Goal: Use online tool/utility: Use online tool/utility

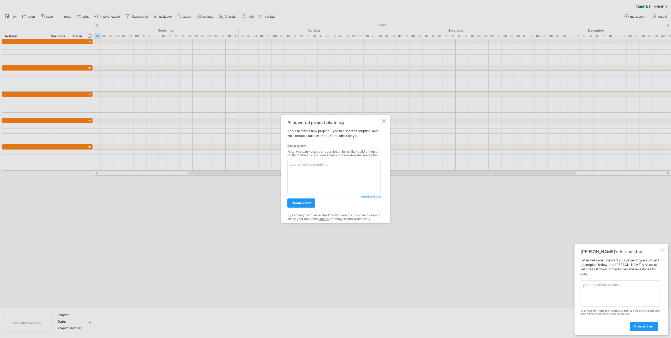
click at [332, 173] on textarea at bounding box center [333, 177] width 93 height 34
type textarea "I am working on a project regarding Solar Project Site in [GEOGRAPHIC_DATA], ne…"
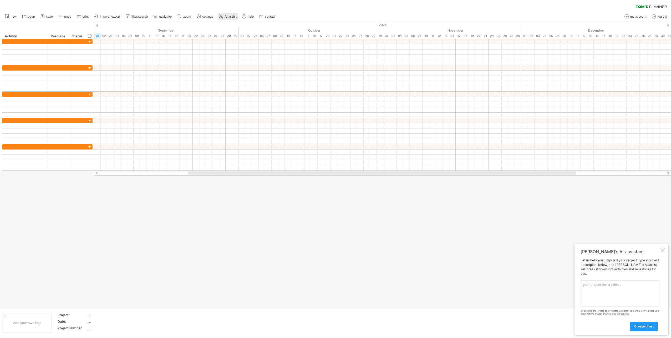
click at [229, 16] on span "AI assist" at bounding box center [231, 17] width 12 height 4
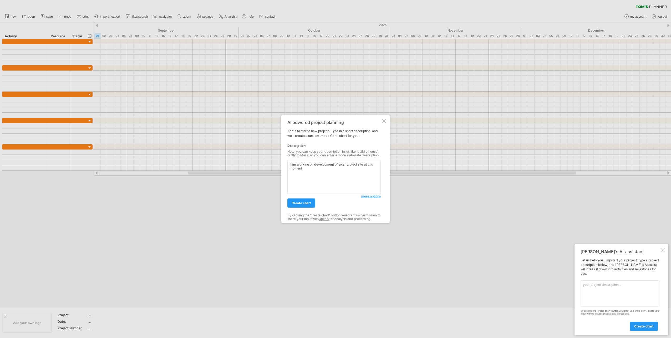
click at [316, 170] on textarea "I am working on development of solar project site at this moment" at bounding box center [333, 177] width 93 height 34
type textarea "I am working on development of solar project site at this moment. I need to inc…"
click at [371, 199] on div "AI powered project planning About to start a new project? Type in a short descr…" at bounding box center [333, 169] width 93 height 98
click at [371, 198] on span "more options" at bounding box center [370, 196] width 19 height 4
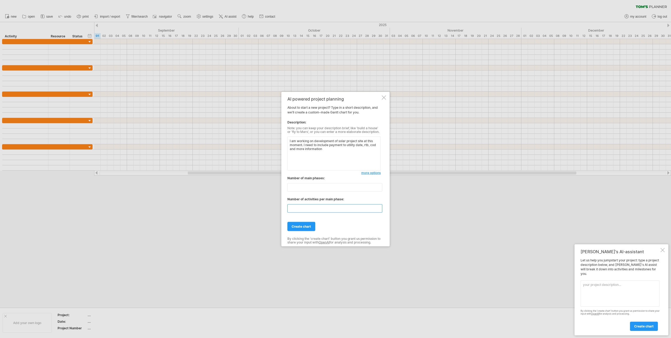
drag, startPoint x: 305, startPoint y: 205, endPoint x: 281, endPoint y: 203, distance: 24.5
click at [281, 203] on div "Trying to reach [DOMAIN_NAME] Connected again... 0% clear filter new" at bounding box center [335, 169] width 671 height 338
click at [301, 186] on input "**" at bounding box center [334, 187] width 95 height 8
type input "*"
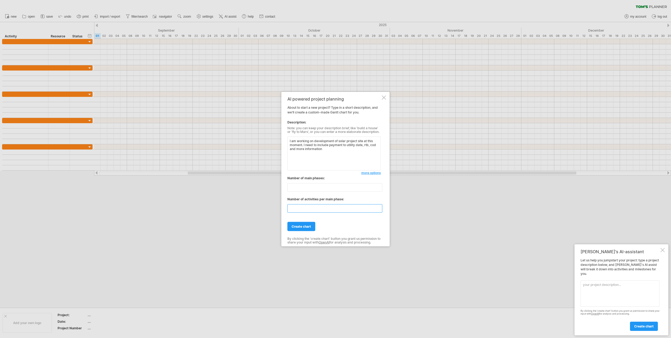
drag, startPoint x: 301, startPoint y: 204, endPoint x: 271, endPoint y: 207, distance: 30.4
click at [271, 207] on div "Trying to reach [DOMAIN_NAME] Connected again... 0% clear filter new" at bounding box center [335, 169] width 671 height 338
type input "*"
click at [340, 222] on div "create chart" at bounding box center [333, 223] width 93 height 13
click at [306, 224] on span "create chart" at bounding box center [301, 226] width 19 height 4
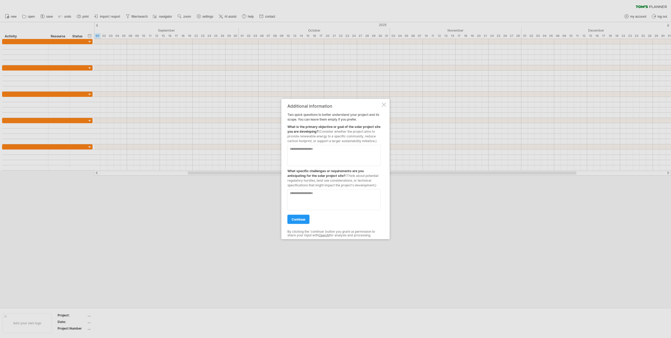
drag, startPoint x: 300, startPoint y: 136, endPoint x: 320, endPoint y: 137, distance: 20.5
click at [320, 137] on span "(Consider whether the project aims to provide renewable energy to a specific co…" at bounding box center [331, 135] width 89 height 13
click at [334, 160] on textarea at bounding box center [333, 155] width 93 height 21
type textarea "**********"
click at [334, 199] on textarea at bounding box center [333, 199] width 93 height 21
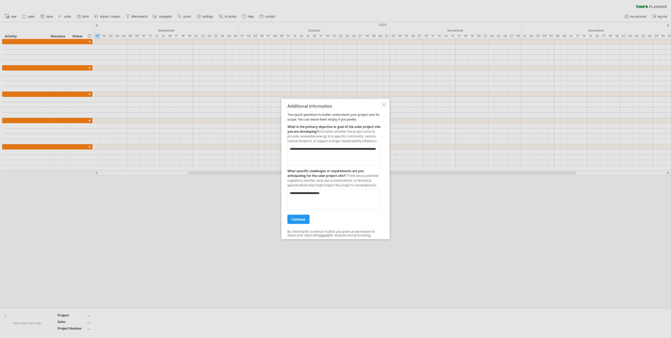
type textarea "**********"
click at [291, 215] on link "continue" at bounding box center [298, 219] width 22 height 9
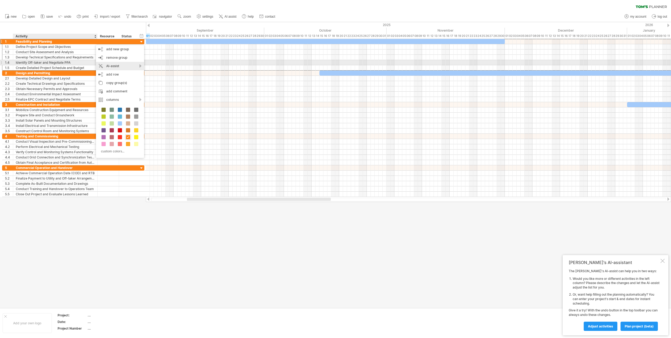
click at [129, 64] on div "AI-assist" at bounding box center [120, 66] width 48 height 8
click at [154, 70] on div "suggest more activities" at bounding box center [168, 71] width 74 height 8
